Goal: Navigation & Orientation: Find specific page/section

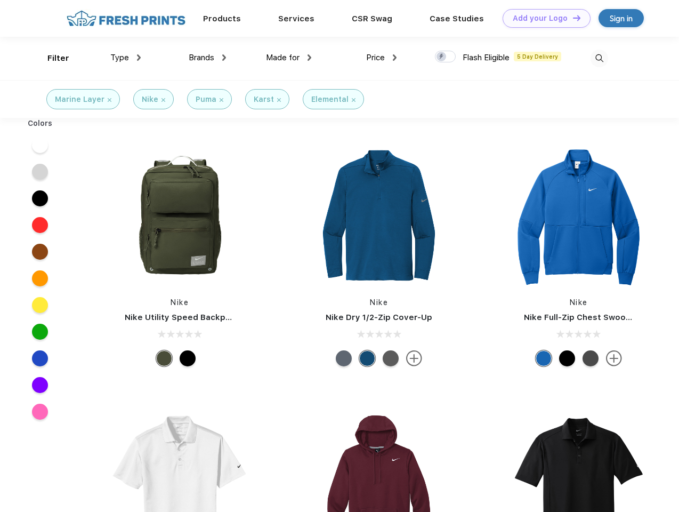
click at [543, 18] on link "Add your Logo Design Tool" at bounding box center [547, 18] width 88 height 19
click at [0, 0] on div "Design Tool" at bounding box center [0, 0] width 0 height 0
click at [572, 18] on link "Add your Logo Design Tool" at bounding box center [547, 18] width 88 height 19
click at [51, 58] on div "Filter" at bounding box center [58, 58] width 22 height 12
click at [126, 58] on span "Type" at bounding box center [119, 58] width 19 height 10
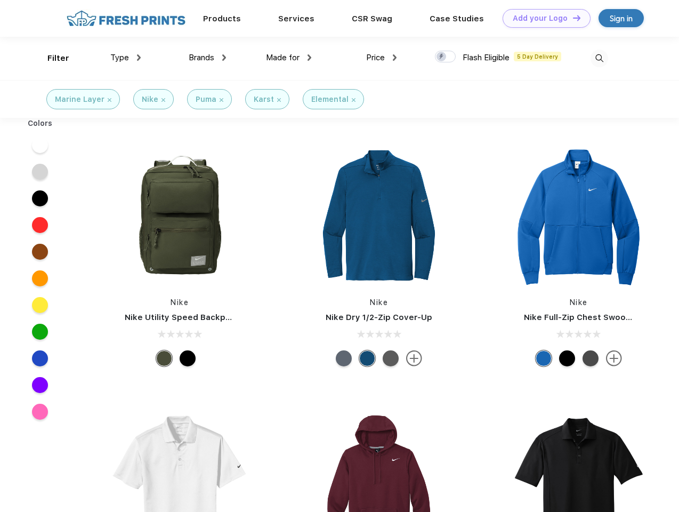
click at [207, 58] on span "Brands" at bounding box center [202, 58] width 26 height 10
click at [289, 58] on span "Made for" at bounding box center [283, 58] width 34 height 10
click at [382, 58] on span "Price" at bounding box center [375, 58] width 19 height 10
click at [446, 57] on div at bounding box center [445, 57] width 21 height 12
click at [442, 57] on input "checkbox" at bounding box center [438, 53] width 7 height 7
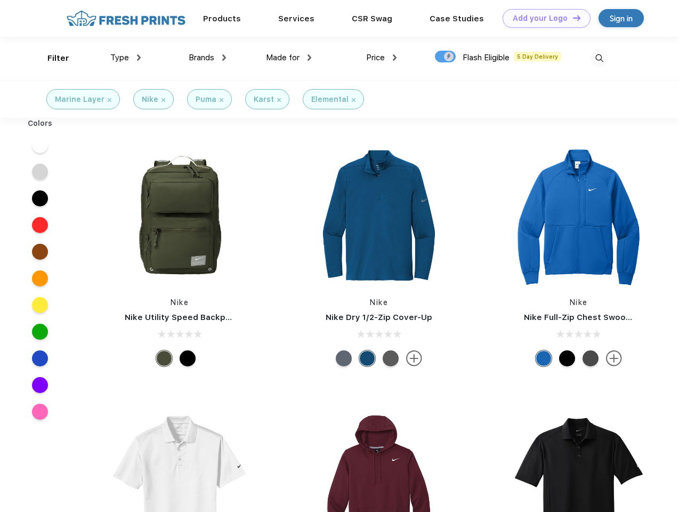
click at [599, 58] on img at bounding box center [600, 59] width 18 height 18
